Goal: Task Accomplishment & Management: Manage account settings

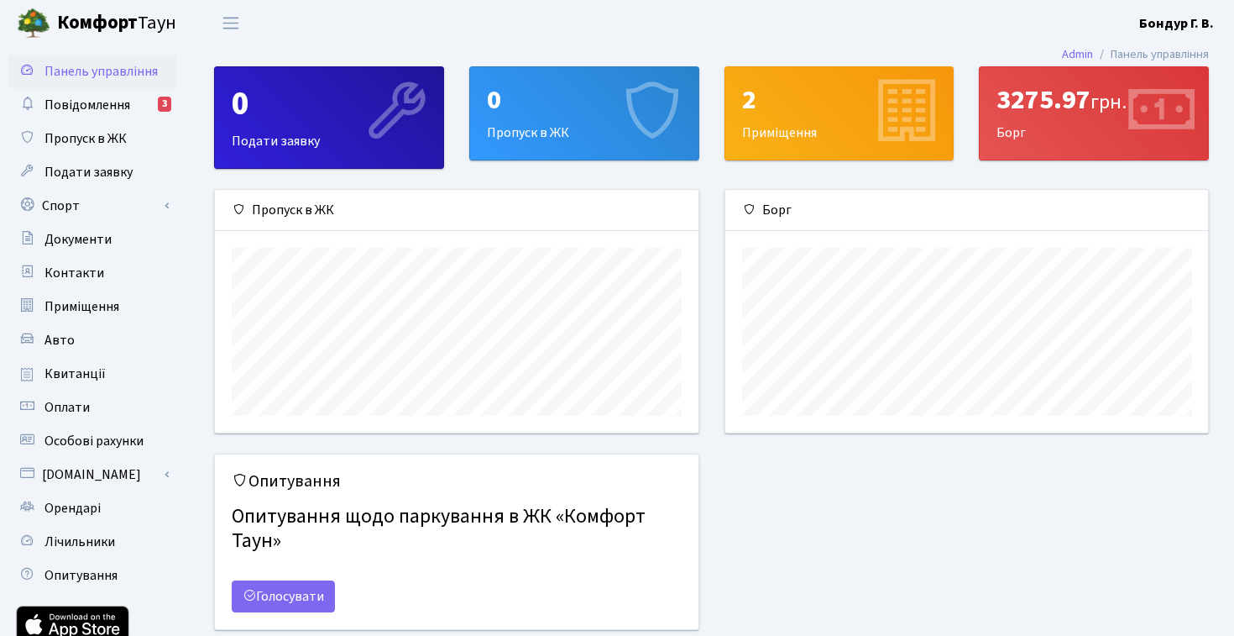
scroll to position [243, 483]
click at [101, 507] on link "Орендарі" at bounding box center [92, 508] width 168 height 34
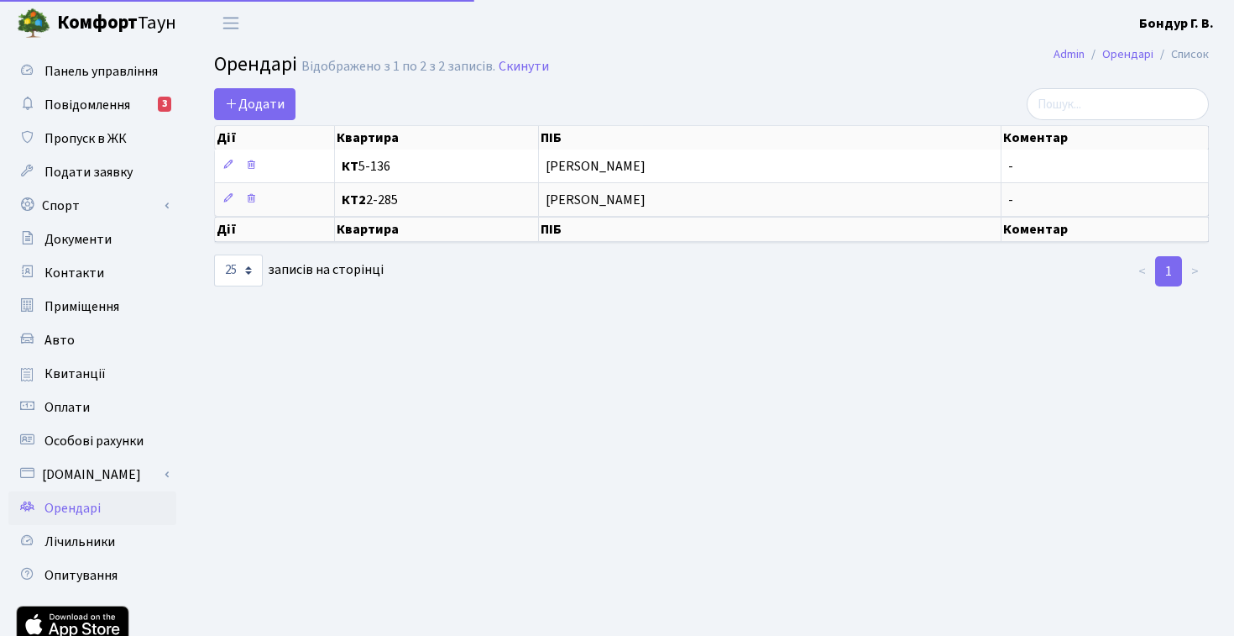
select select "25"
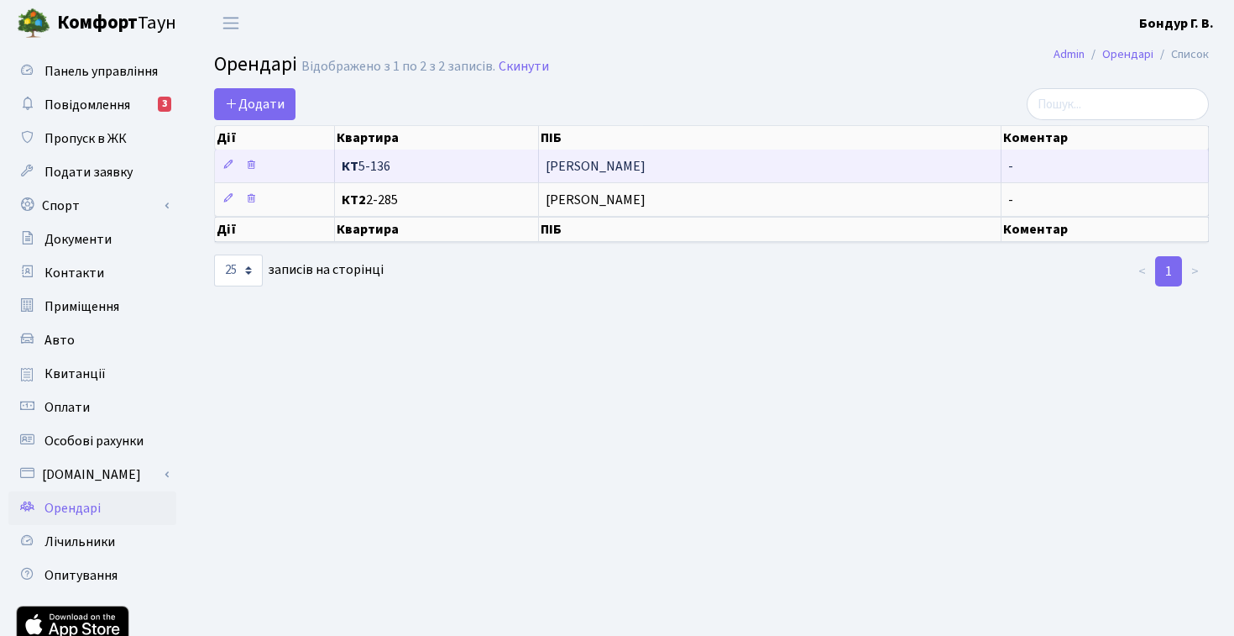
click at [630, 166] on span "[PERSON_NAME]" at bounding box center [770, 166] width 448 height 13
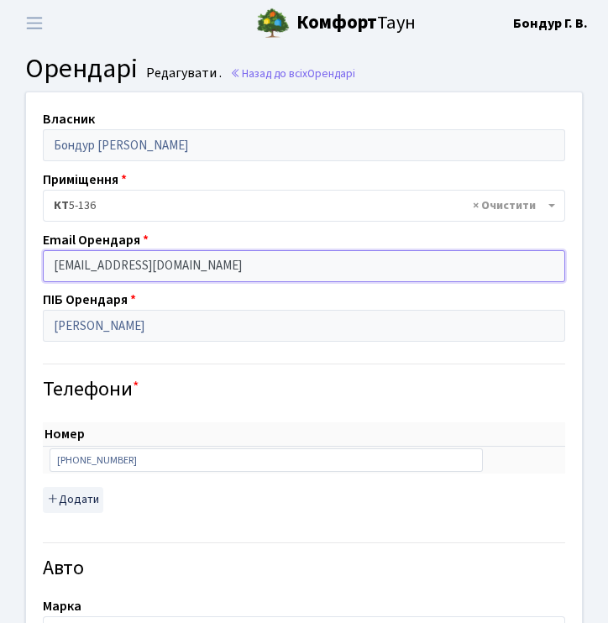
drag, startPoint x: 185, startPoint y: 270, endPoint x: 20, endPoint y: 265, distance: 164.6
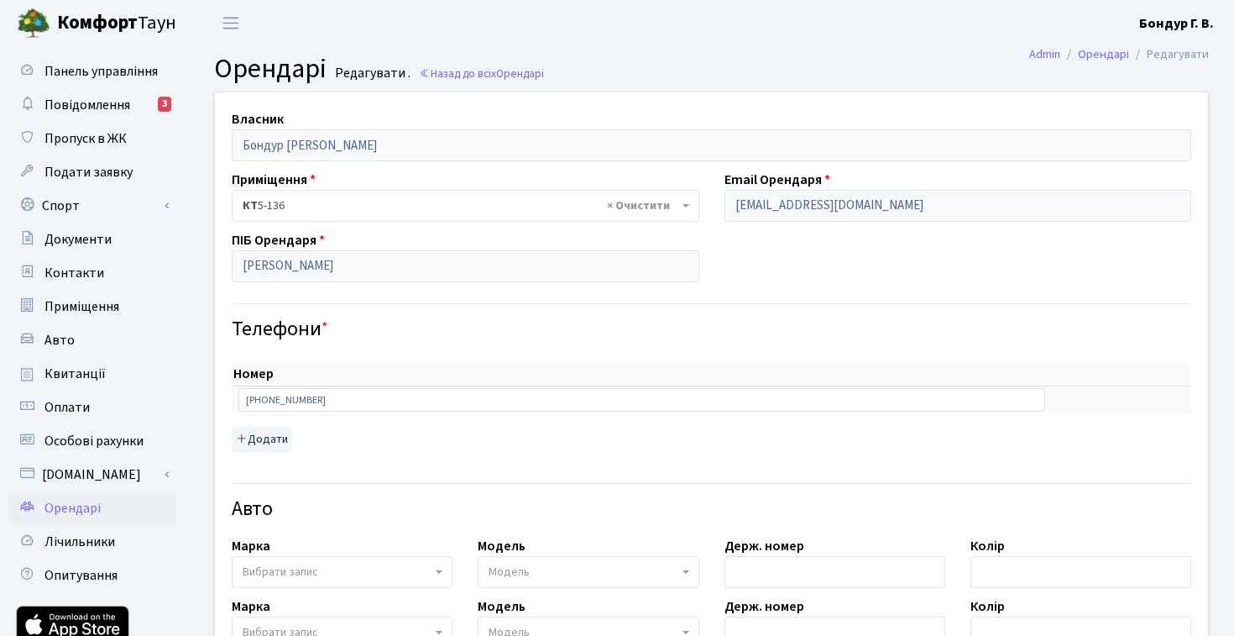
click at [903, 64] on h2 "Орендарі Редагувати . Назад до всіх Орендарі" at bounding box center [711, 69] width 995 height 32
